Goal: Task Accomplishment & Management: Complete application form

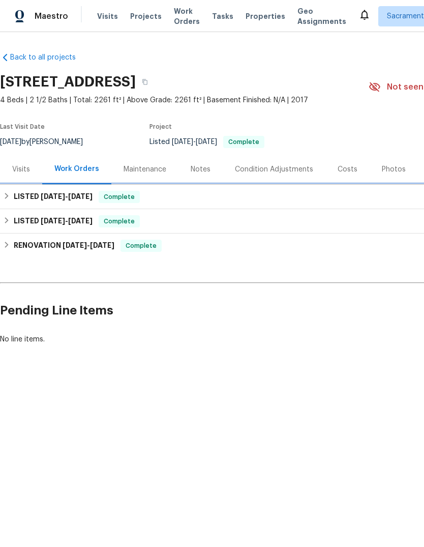
click at [30, 206] on div "LISTED [DATE] - [DATE] Complete" at bounding box center [287, 197] width 575 height 24
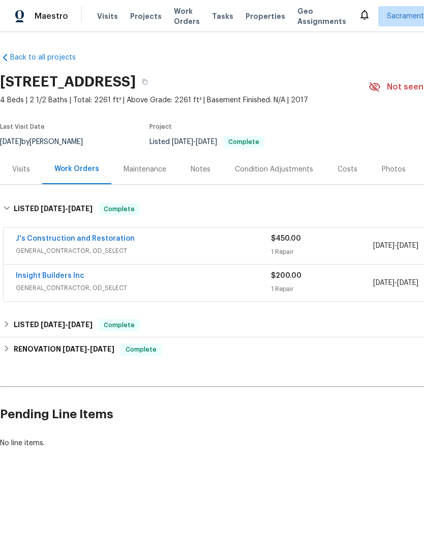
click at [39, 286] on span "GENERAL_CONTRACTOR, OD_SELECT" at bounding box center [143, 288] width 255 height 10
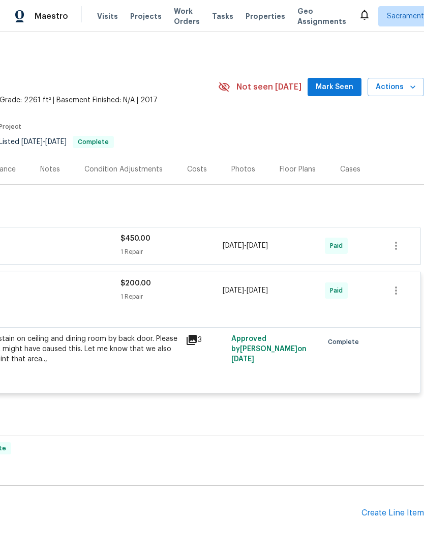
scroll to position [0, 151]
click at [387, 514] on div "Create Line Item" at bounding box center [393, 513] width 63 height 10
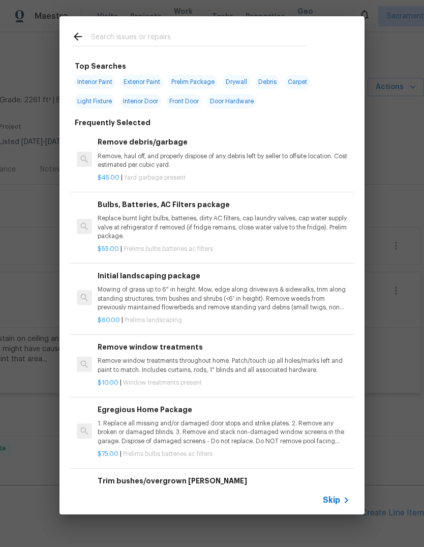
click at [116, 34] on input "text" at bounding box center [199, 38] width 216 height 15
type input "Garage"
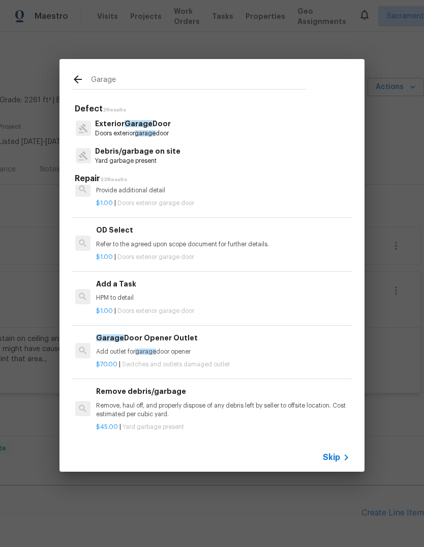
scroll to position [584, 2]
click at [162, 293] on p "HPM to detail" at bounding box center [222, 297] width 252 height 9
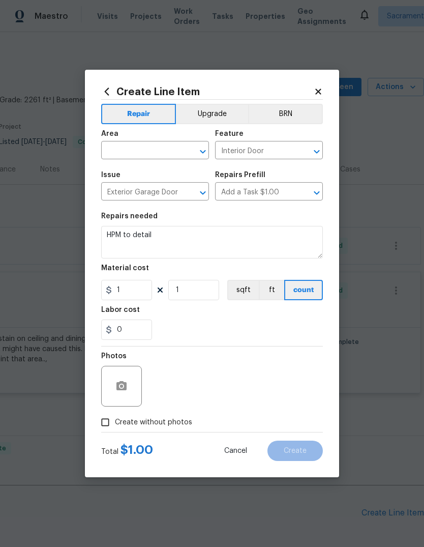
click at [155, 154] on input "text" at bounding box center [140, 151] width 79 height 16
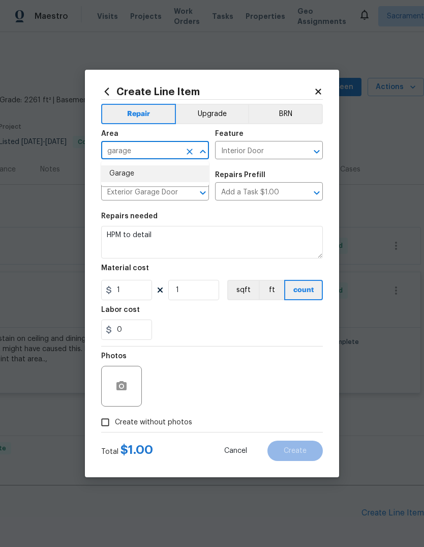
click at [151, 176] on li "Garage" at bounding box center [155, 173] width 108 height 17
type input "Garage"
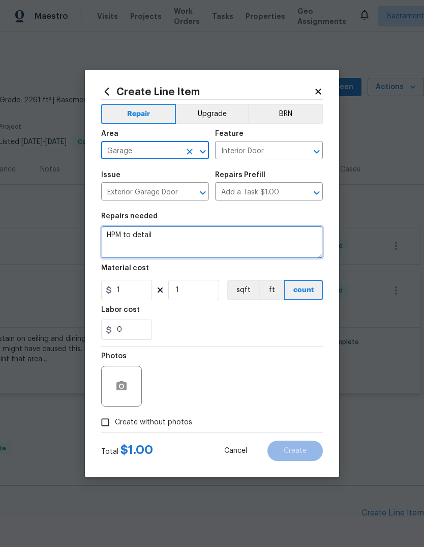
click at [171, 238] on textarea "HPM to detail" at bounding box center [212, 242] width 222 height 33
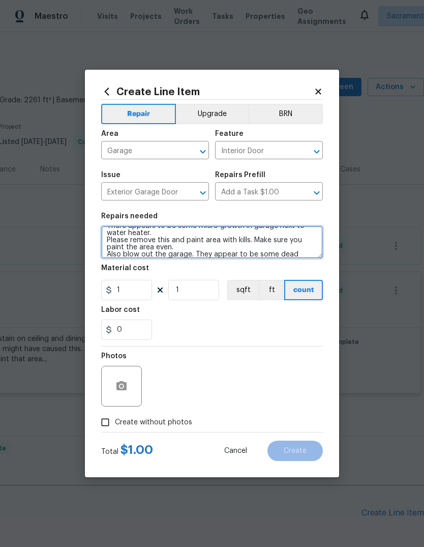
scroll to position [16, 0]
type textarea "HPM to detail. There appears to be some micro growth in garage next to water he…"
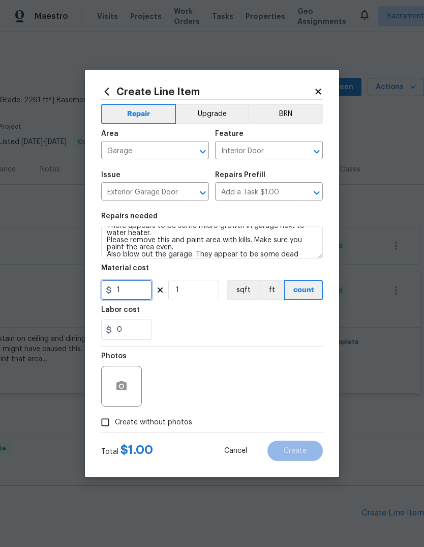
click at [137, 288] on input "1" at bounding box center [126, 290] width 51 height 20
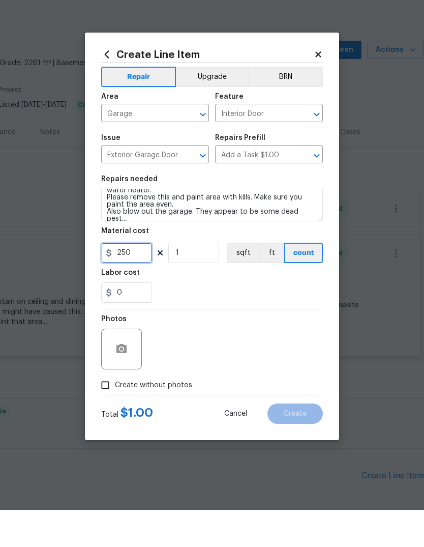
scroll to position [21, 0]
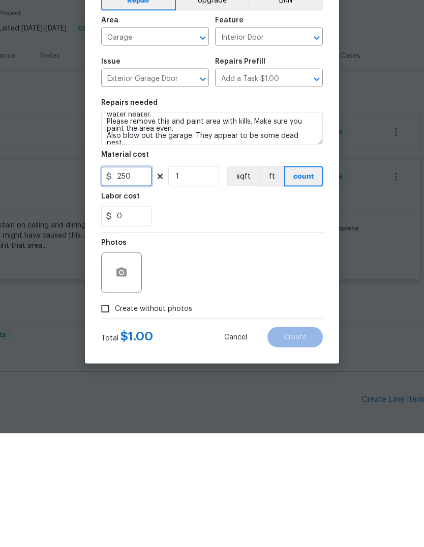
type input "250"
click at [131, 374] on button "button" at bounding box center [121, 386] width 24 height 24
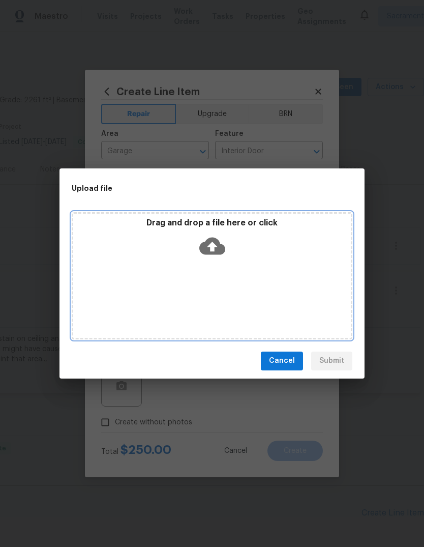
click at [215, 242] on icon at bounding box center [212, 245] width 26 height 17
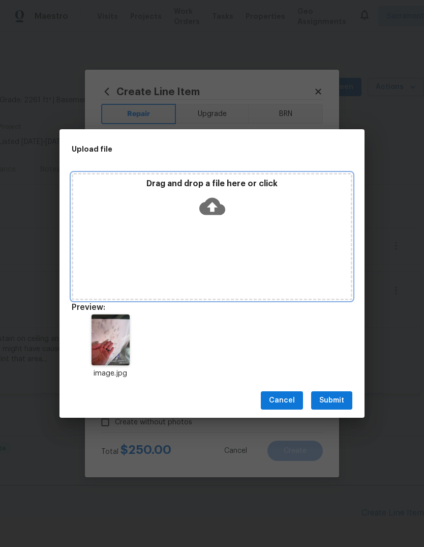
click at [219, 198] on icon at bounding box center [212, 206] width 26 height 26
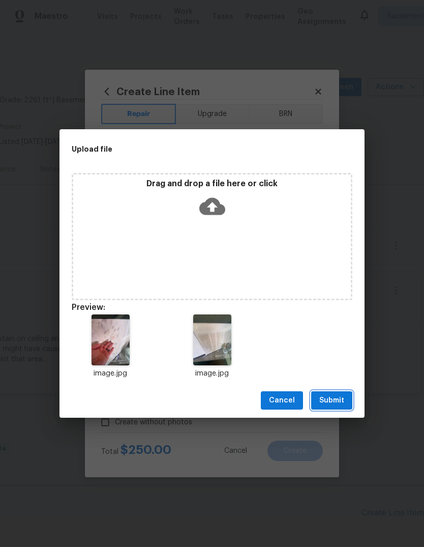
click at [338, 401] on span "Submit" at bounding box center [332, 400] width 25 height 13
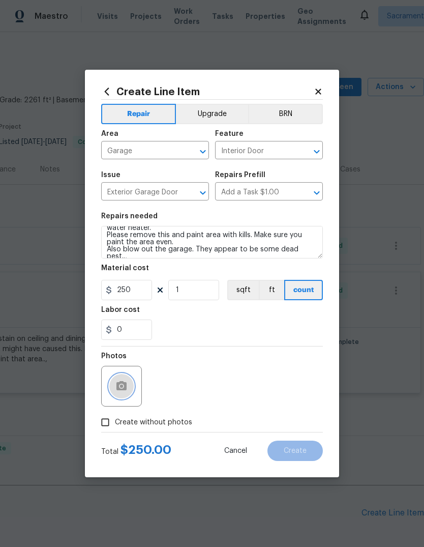
click at [123, 388] on circle "button" at bounding box center [121, 386] width 3 height 3
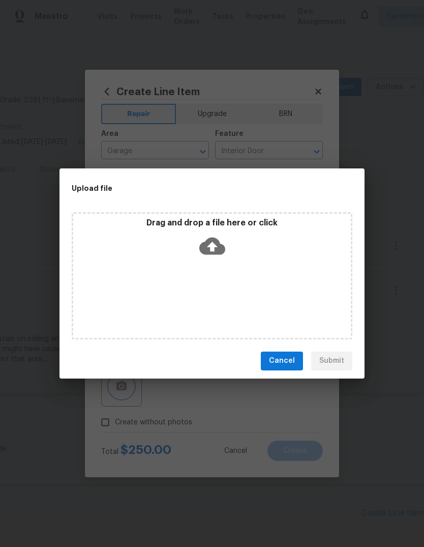
click at [307, 149] on div "Upload file Drag and drop a file here or click Cancel Submit" at bounding box center [212, 273] width 424 height 547
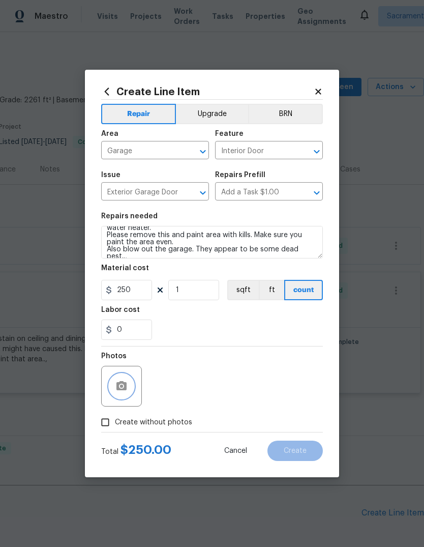
click at [132, 385] on button "button" at bounding box center [121, 386] width 24 height 24
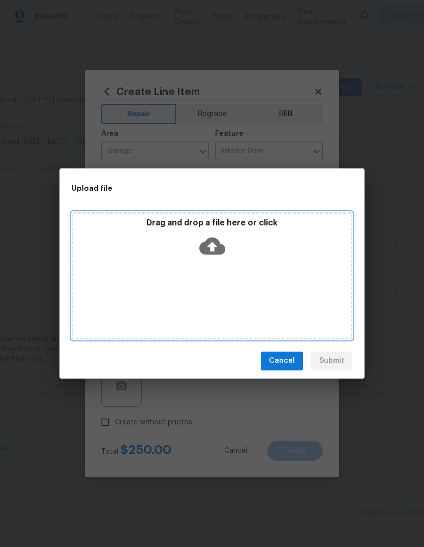
click at [213, 245] on icon at bounding box center [212, 246] width 26 height 26
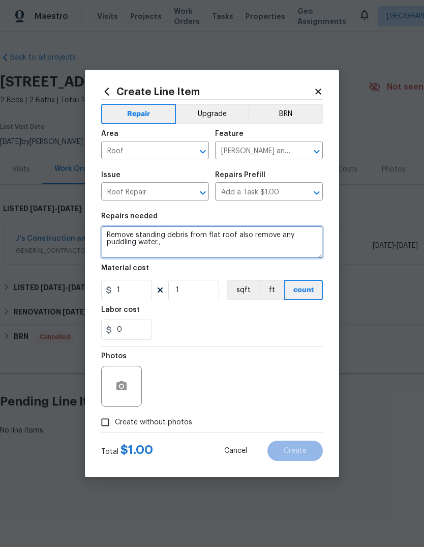
scroll to position [0, 151]
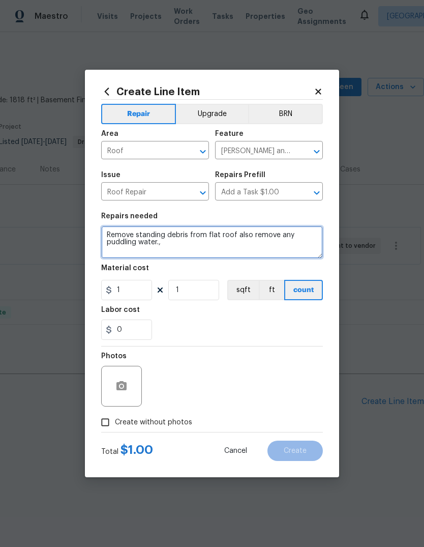
type textarea "Remove standing debris from flat roof also remove any puddling water.,"
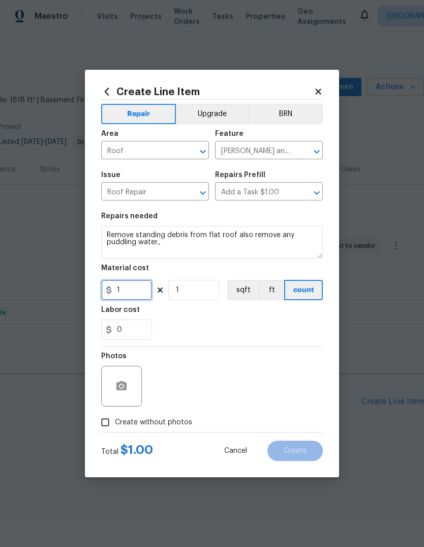
click at [138, 295] on input "1" at bounding box center [126, 290] width 51 height 20
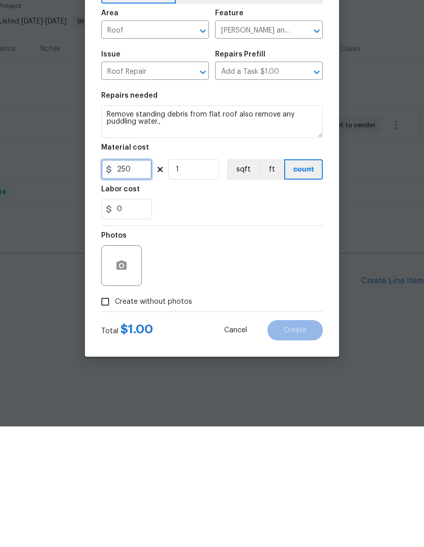
type input "250"
click at [129, 374] on button "button" at bounding box center [121, 386] width 24 height 24
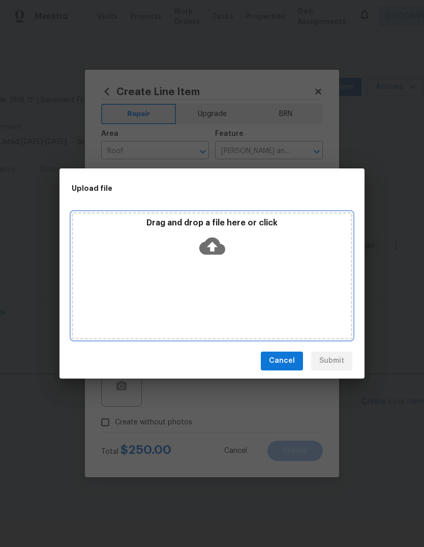
click at [211, 244] on icon at bounding box center [212, 246] width 26 height 26
click at [208, 244] on icon at bounding box center [212, 245] width 26 height 17
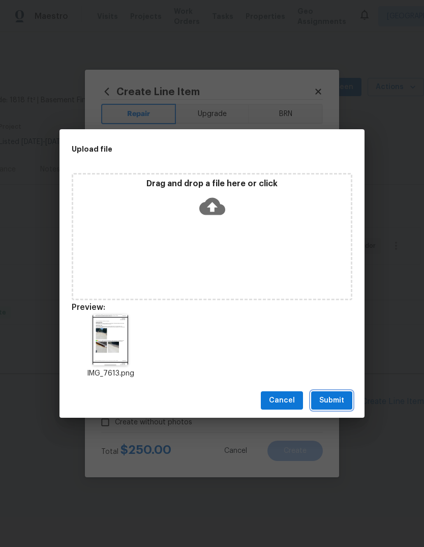
click at [341, 398] on span "Submit" at bounding box center [332, 400] width 25 height 13
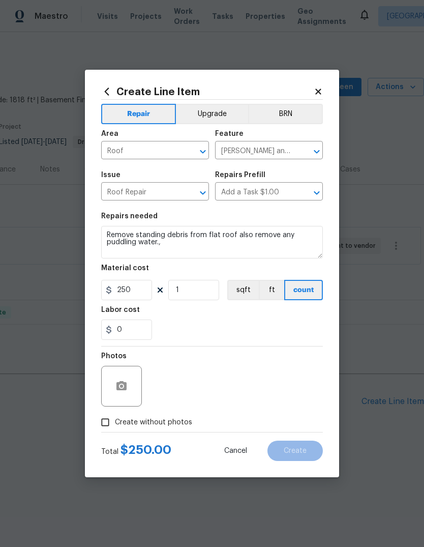
click at [114, 415] on input "Create without photos" at bounding box center [105, 422] width 19 height 19
checkbox input "true"
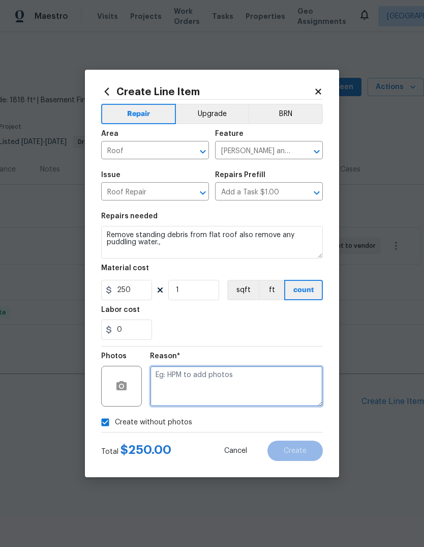
click at [184, 387] on textarea at bounding box center [236, 386] width 173 height 41
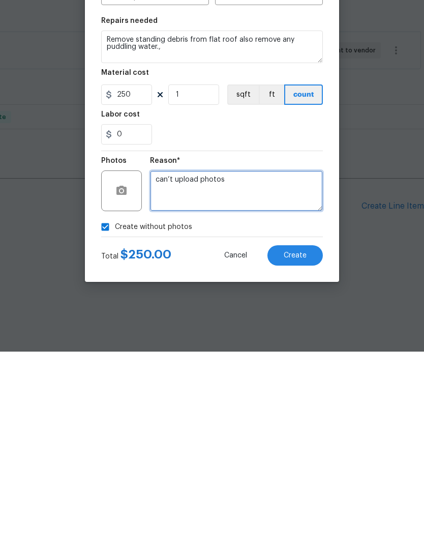
type textarea "can’t upload photos"
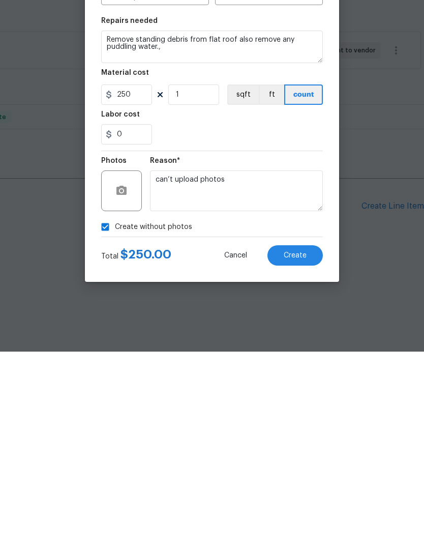
click at [305, 447] on span "Create" at bounding box center [295, 451] width 23 height 8
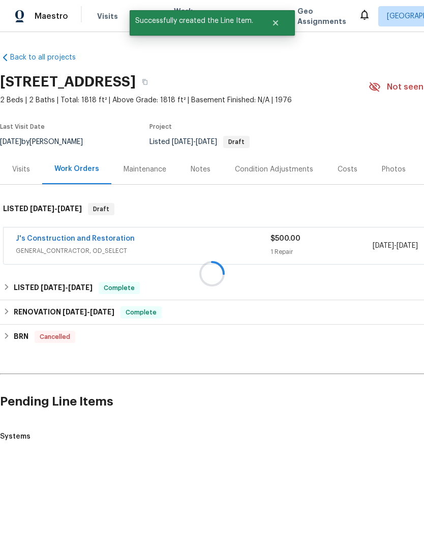
scroll to position [0, 0]
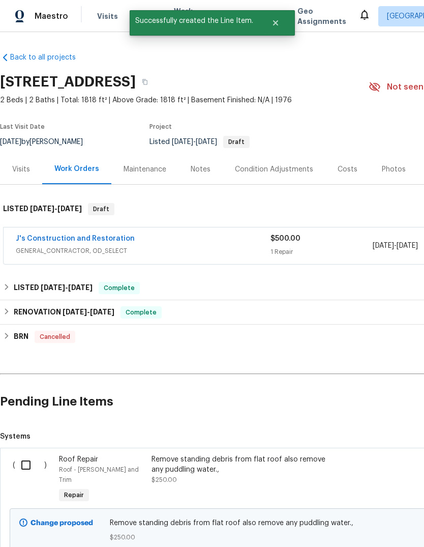
click at [24, 467] on input "checkbox" at bounding box center [29, 464] width 29 height 21
checkbox input "true"
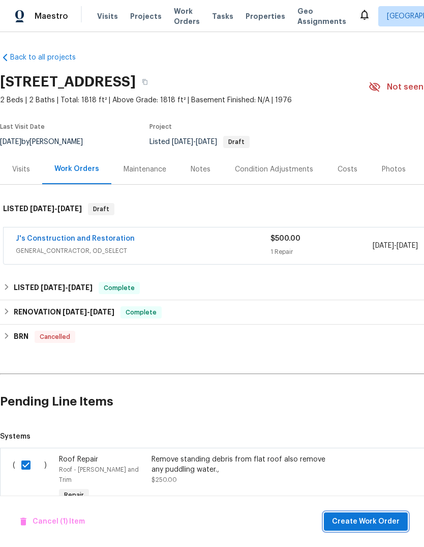
click at [355, 526] on span "Create Work Order" at bounding box center [366, 521] width 68 height 13
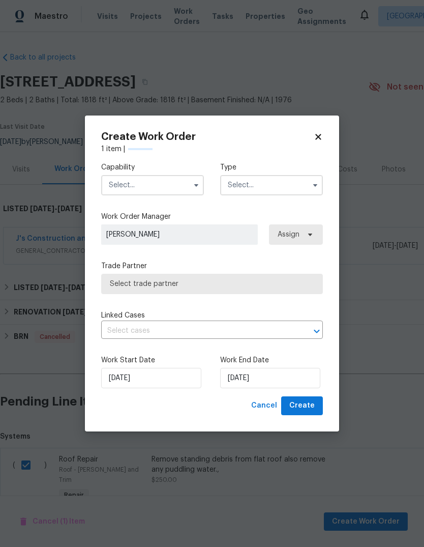
click at [160, 184] on input "text" at bounding box center [152, 185] width 103 height 20
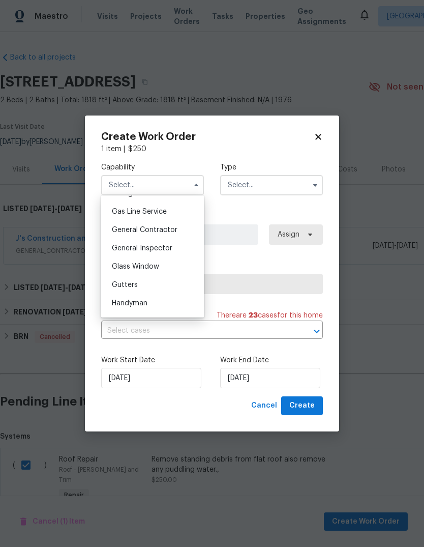
scroll to position [445, 0]
click at [175, 253] on div "General Contractor" at bounding box center [153, 249] width 98 height 18
type input "General Contractor"
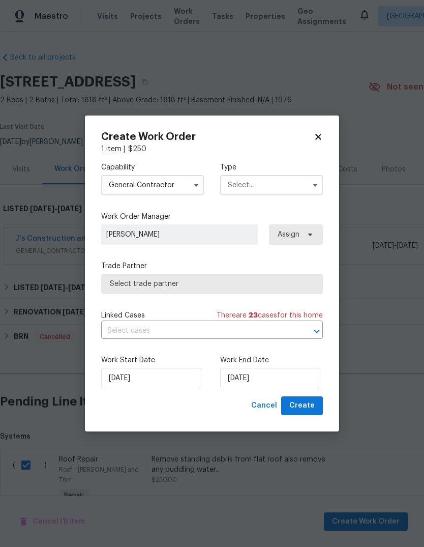
click at [286, 186] on input "text" at bounding box center [271, 185] width 103 height 20
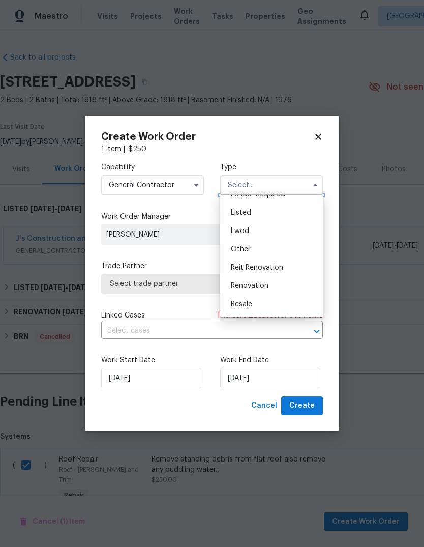
scroll to position [83, 0]
click at [264, 218] on div "Listed" at bounding box center [272, 215] width 98 height 18
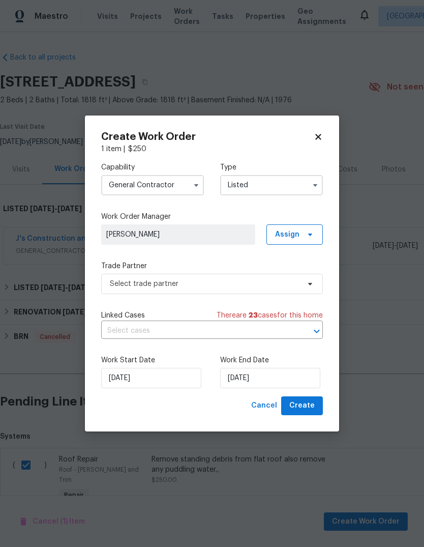
type input "Listed"
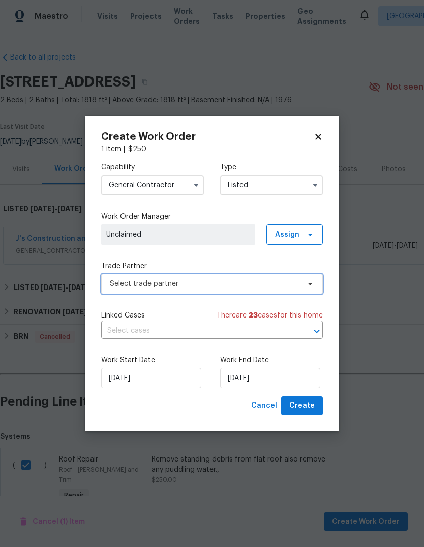
click at [221, 286] on span "Select trade partner" at bounding box center [205, 284] width 190 height 10
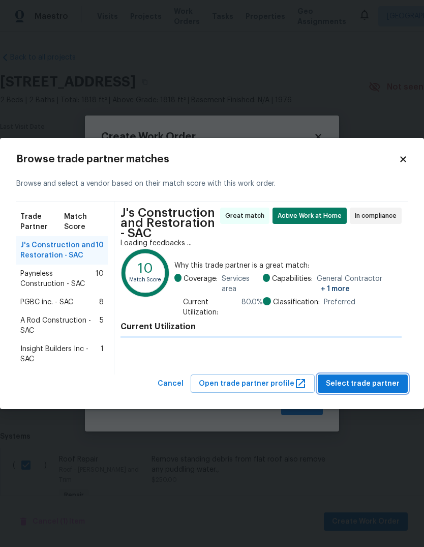
click at [372, 389] on span "Select trade partner" at bounding box center [363, 384] width 74 height 13
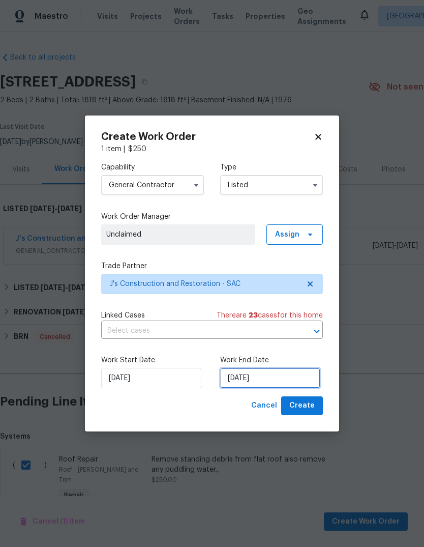
click at [279, 378] on input "[DATE]" at bounding box center [270, 378] width 100 height 20
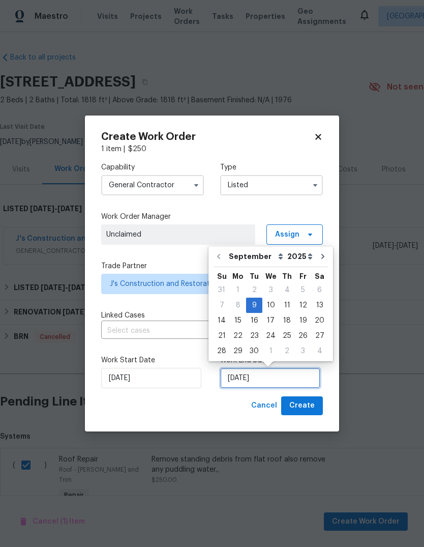
scroll to position [8, 0]
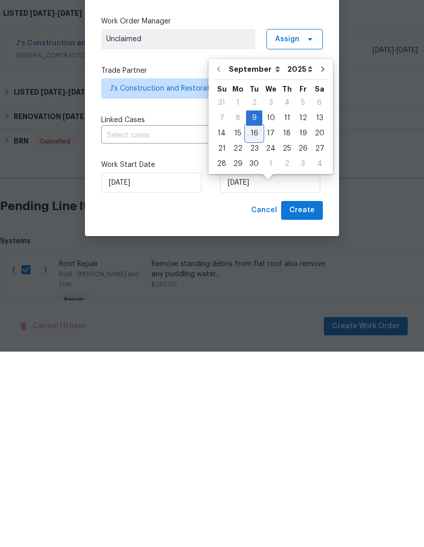
click at [253, 322] on div "16" at bounding box center [254, 329] width 16 height 14
type input "[DATE]"
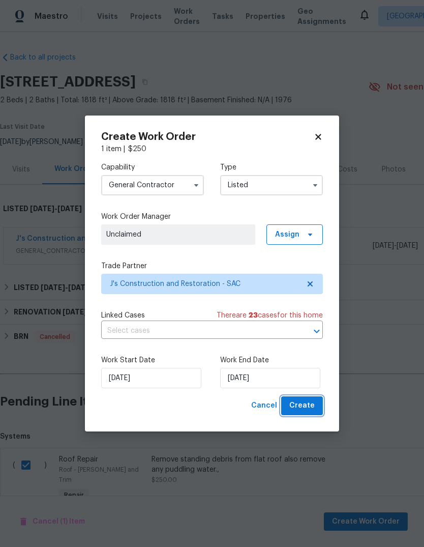
click at [300, 414] on button "Create" at bounding box center [302, 405] width 42 height 19
checkbox input "false"
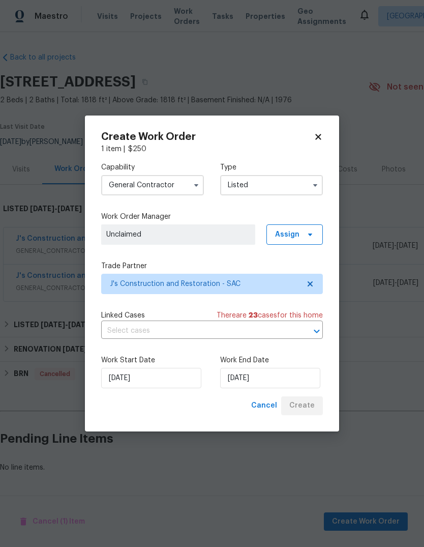
scroll to position [0, 0]
